Goal: Task Accomplishment & Management: Manage account settings

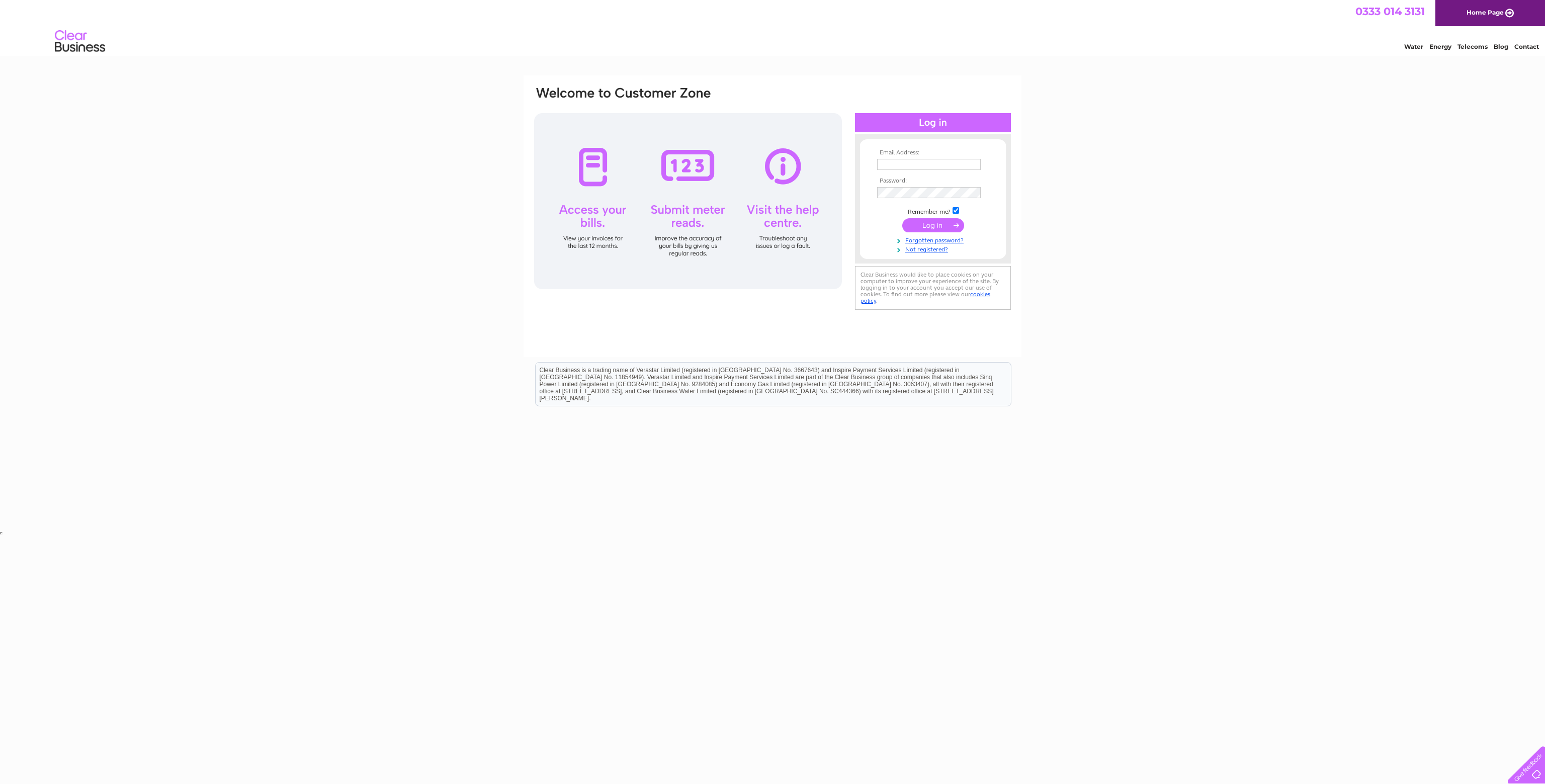
type input "[EMAIL_ADDRESS][DOMAIN_NAME]"
click at [915, 230] on input "submit" at bounding box center [933, 225] width 62 height 14
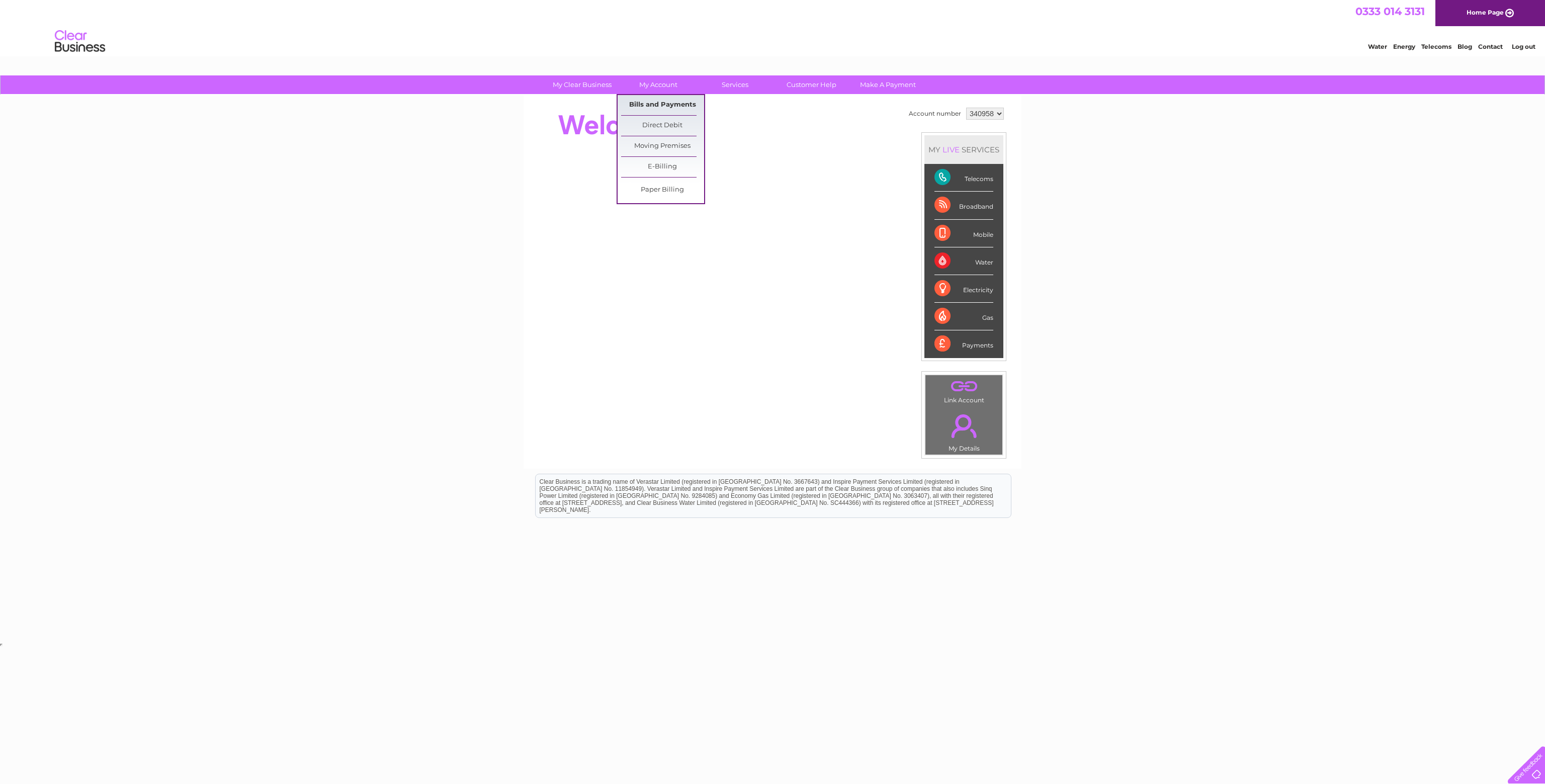
click at [658, 99] on link "Bills and Payments" at bounding box center [662, 105] width 83 height 20
click at [658, 104] on link "Bills and Payments" at bounding box center [662, 105] width 83 height 20
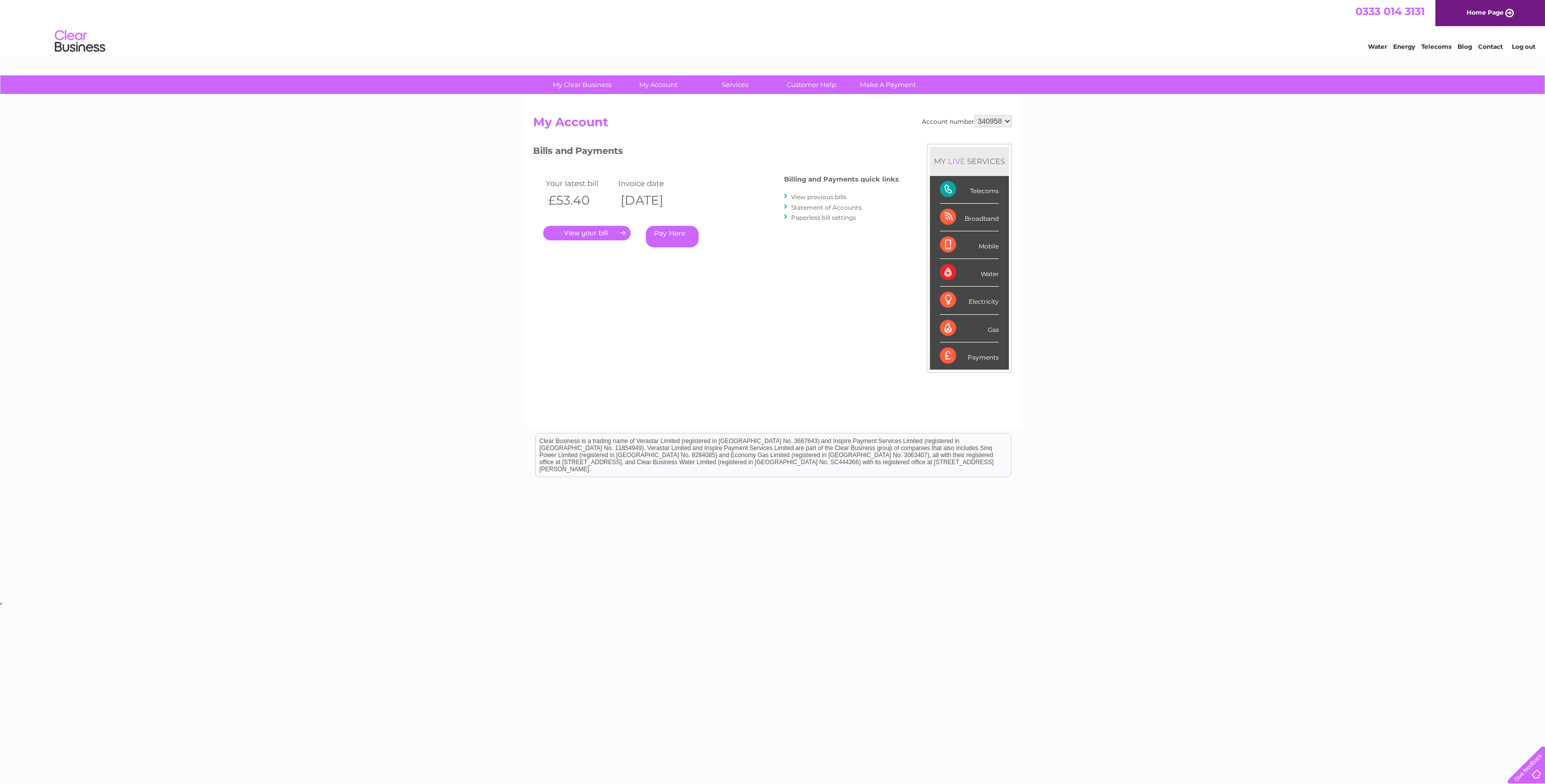
click at [575, 232] on link "." at bounding box center [587, 233] width 87 height 15
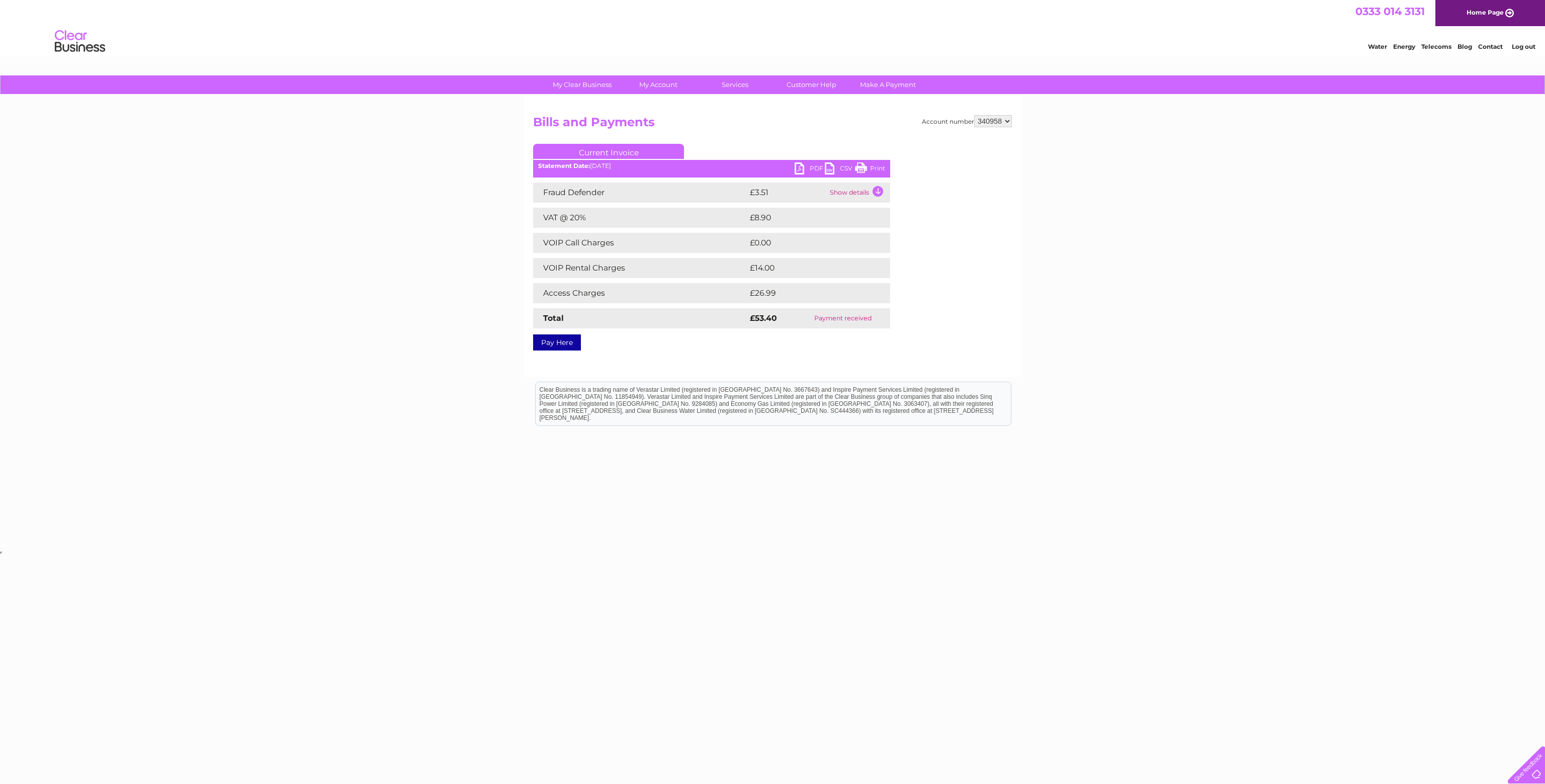
click at [799, 169] on link "PDF" at bounding box center [810, 169] width 31 height 15
